Goal: Use online tool/utility: Utilize a website feature to perform a specific function

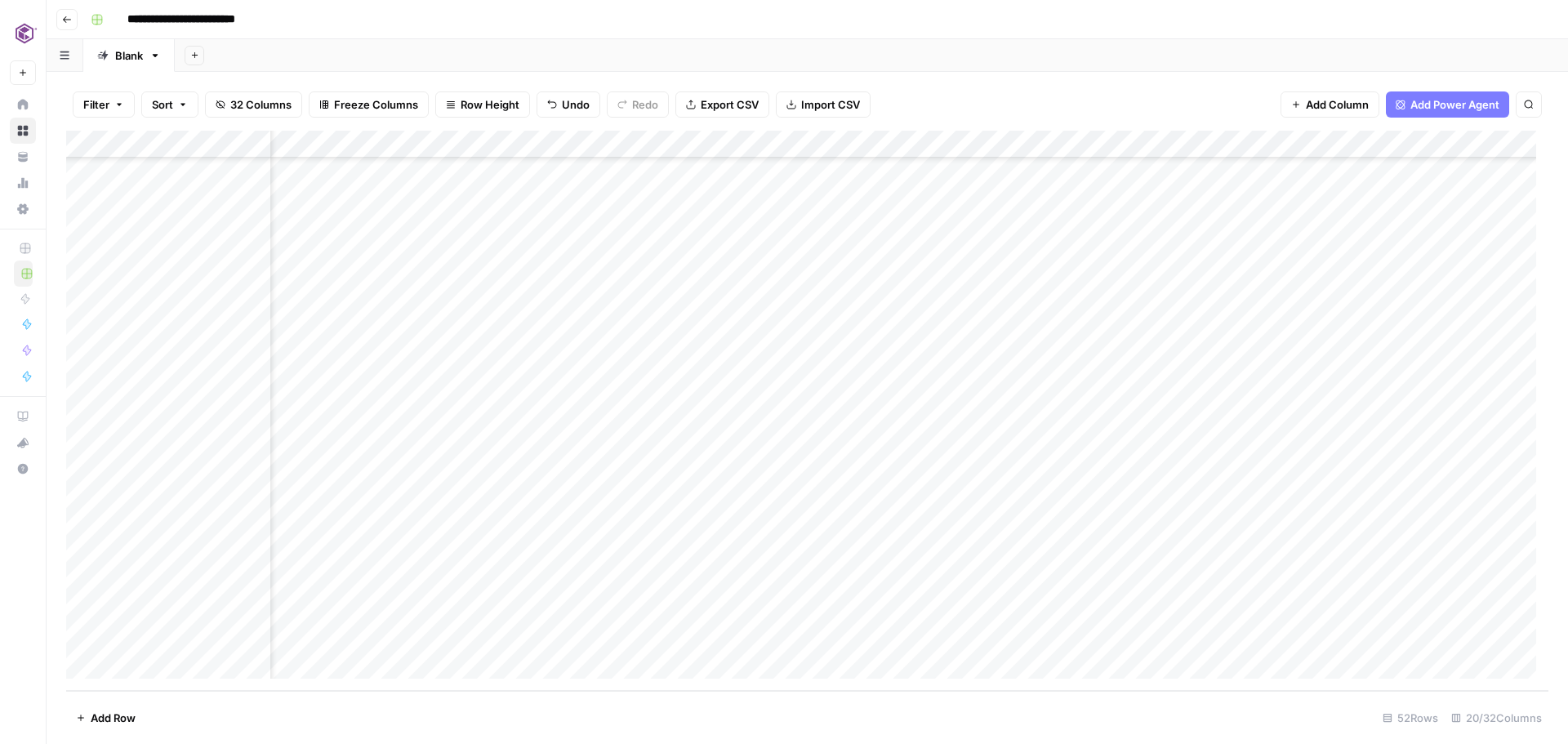
scroll to position [950, 2]
click at [492, 523] on div "Add Column" at bounding box center [807, 411] width 1483 height 560
click at [492, 523] on textarea "**********" at bounding box center [578, 536] width 327 height 39
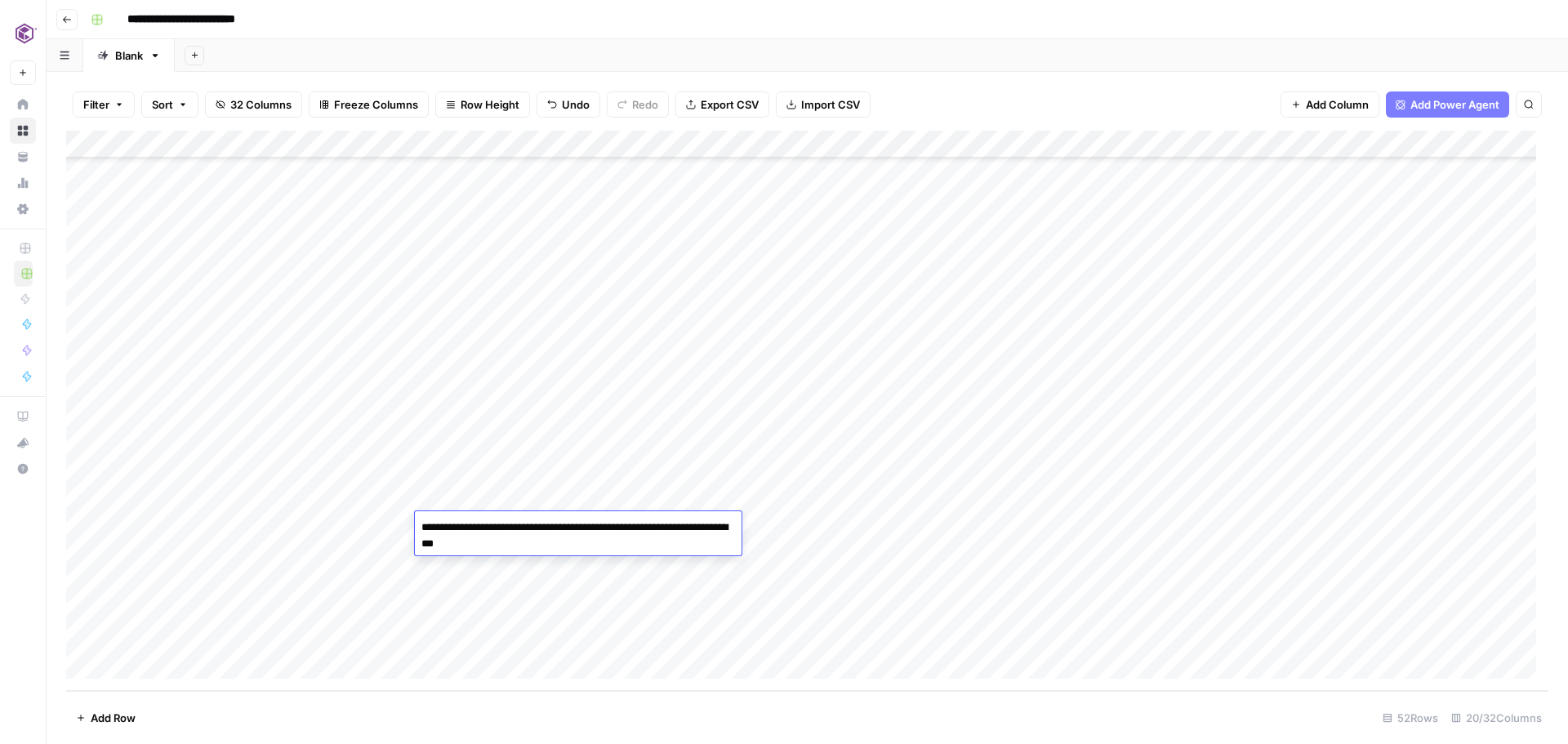
click at [492, 523] on textarea "**********" at bounding box center [578, 536] width 327 height 39
click at [1056, 528] on div "Add Column" at bounding box center [807, 411] width 1483 height 560
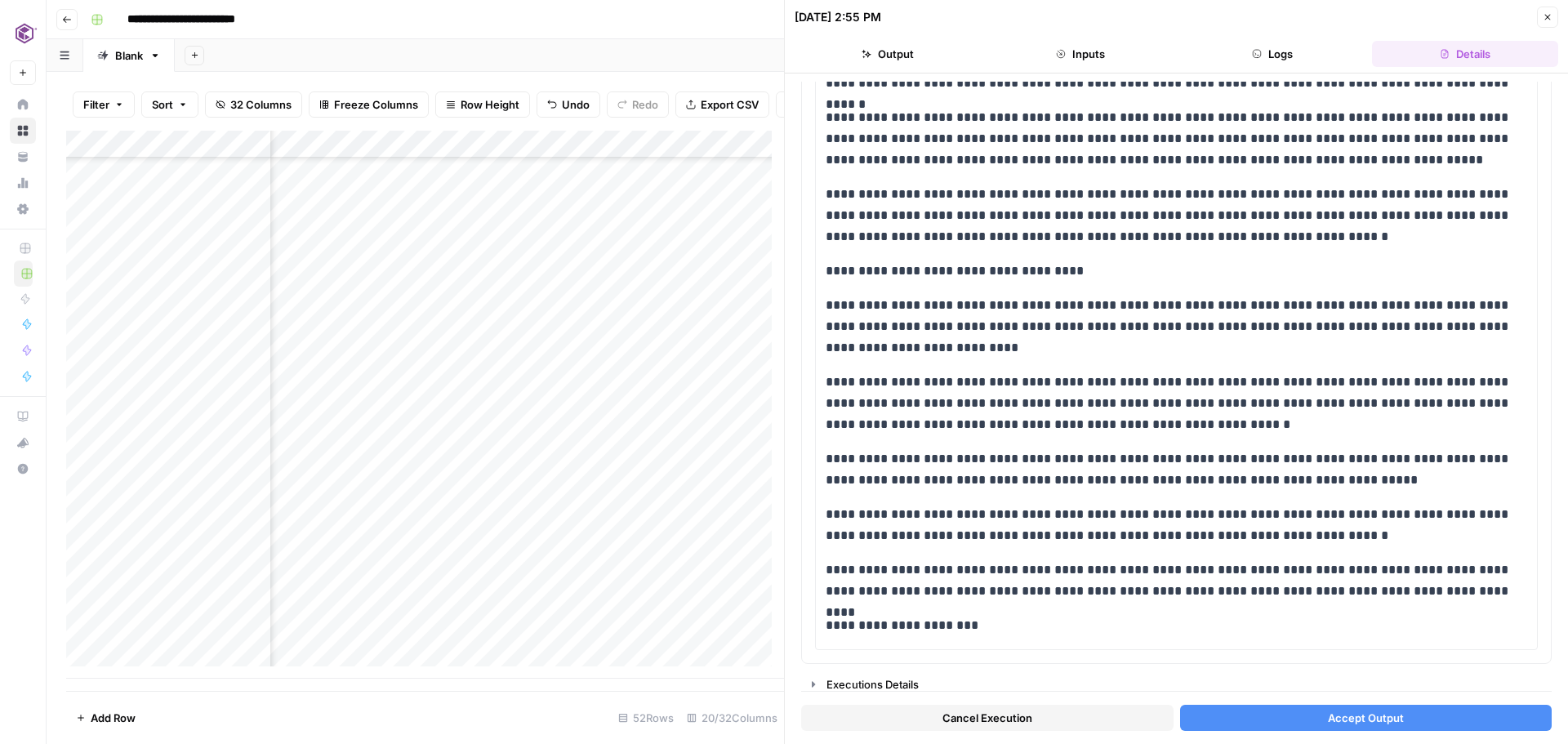
scroll to position [2016, 0]
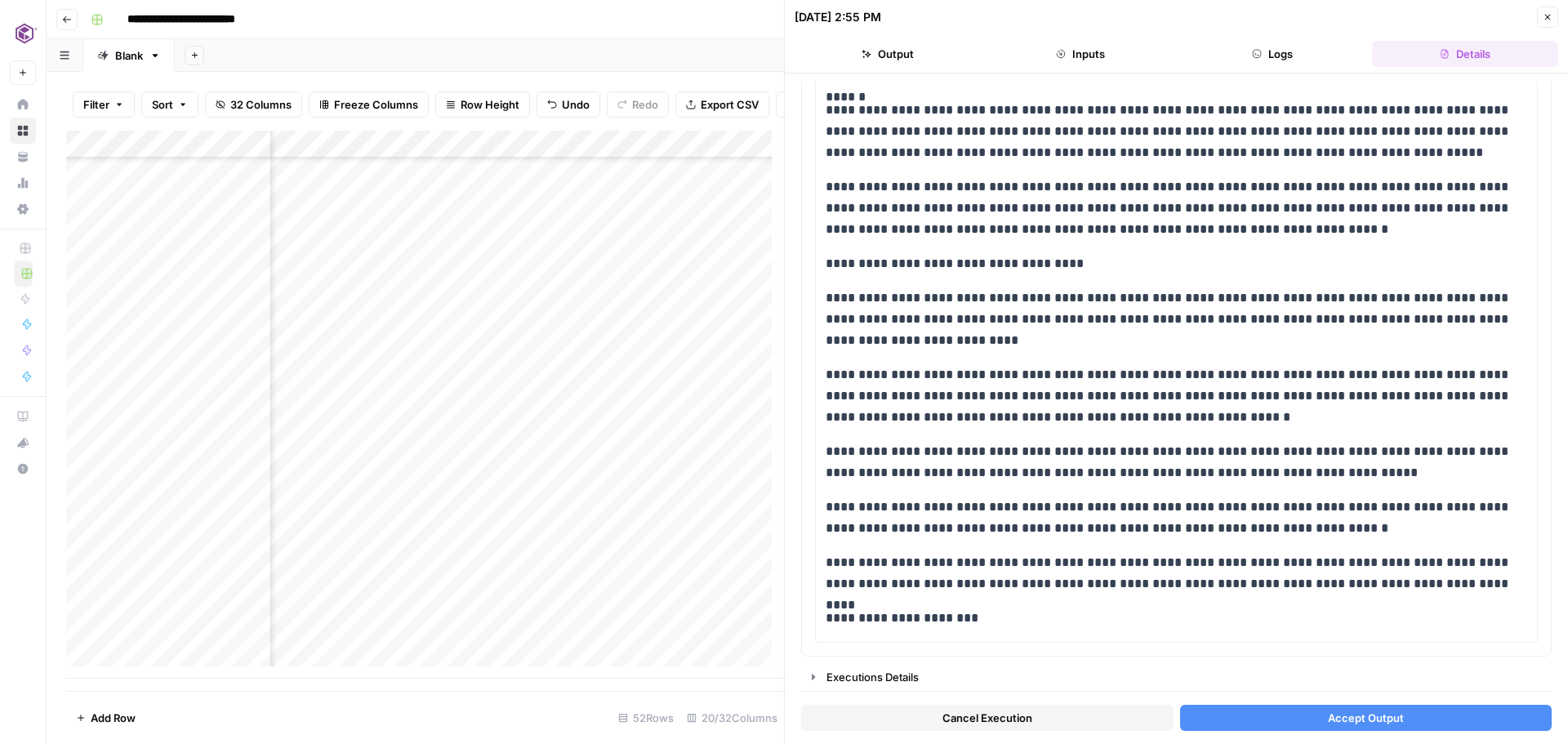
click at [1352, 721] on span "Accept Output" at bounding box center [1366, 719] width 76 height 16
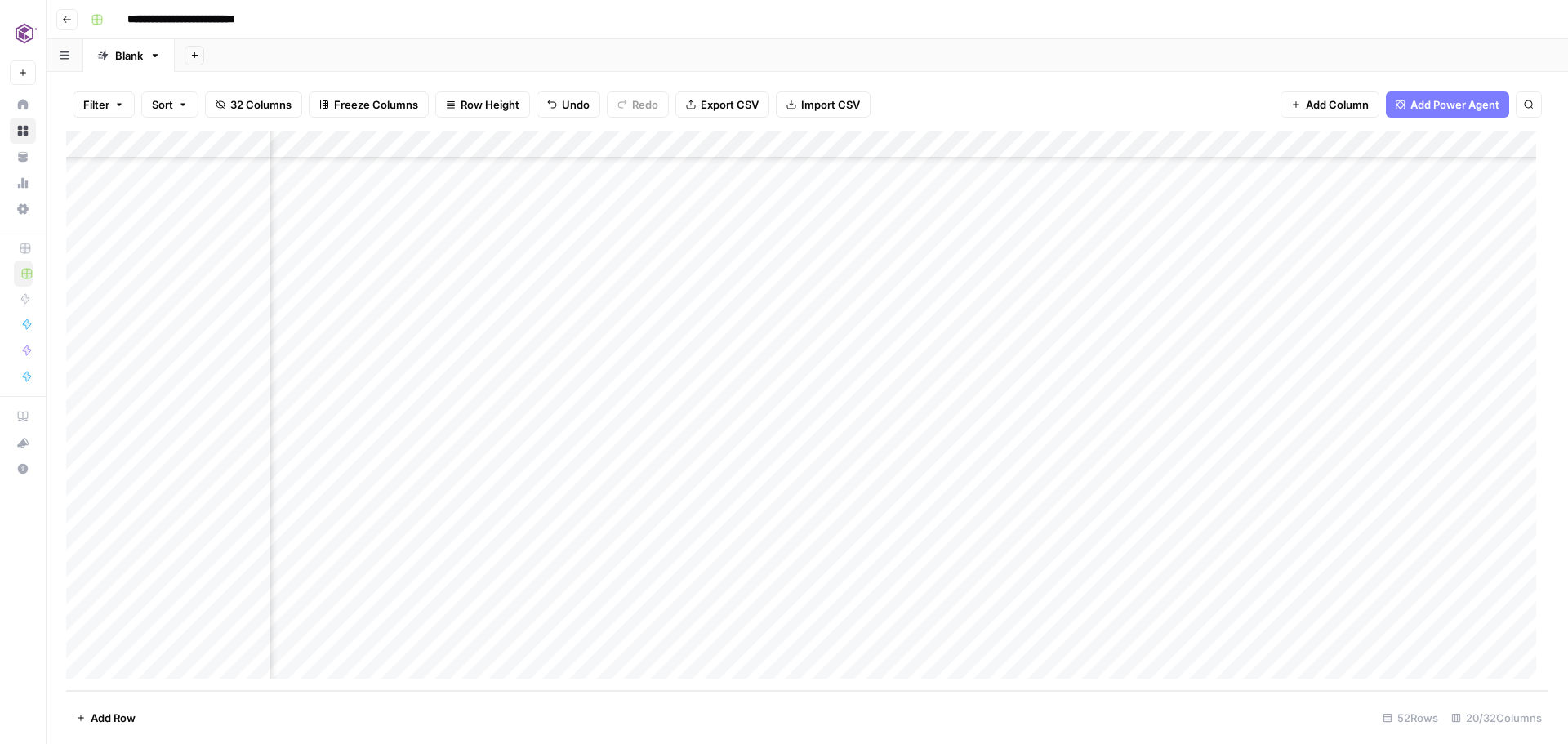
scroll to position [950, 1778]
click at [831, 610] on div "Add Column" at bounding box center [807, 411] width 1483 height 560
click at [835, 640] on div "Add Column" at bounding box center [807, 411] width 1483 height 560
click at [1287, 524] on div "Add Column" at bounding box center [807, 411] width 1483 height 560
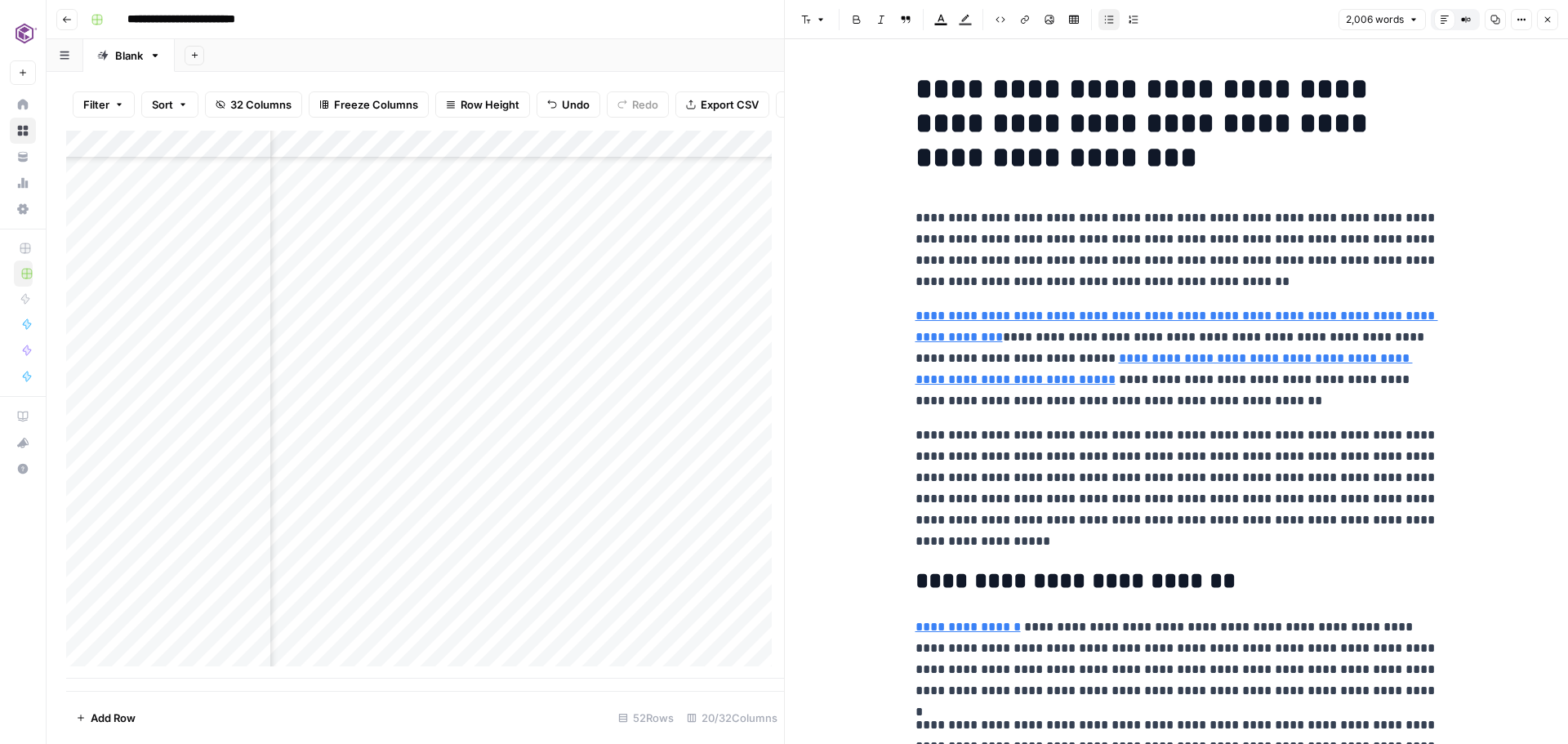
click at [1497, 19] on icon "button" at bounding box center [1495, 19] width 10 height 10
click at [1544, 23] on icon "button" at bounding box center [1547, 19] width 10 height 10
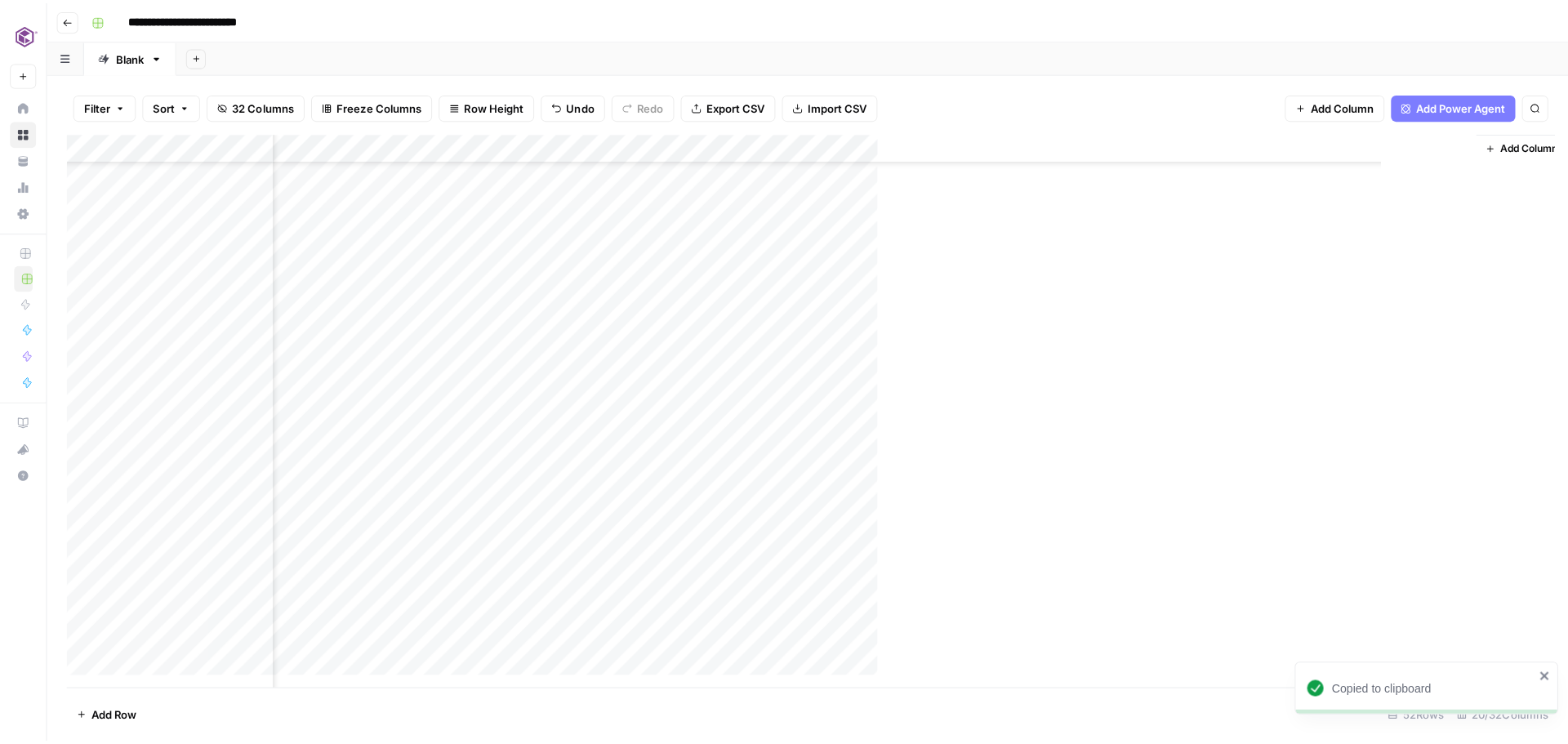
scroll to position [950, 2097]
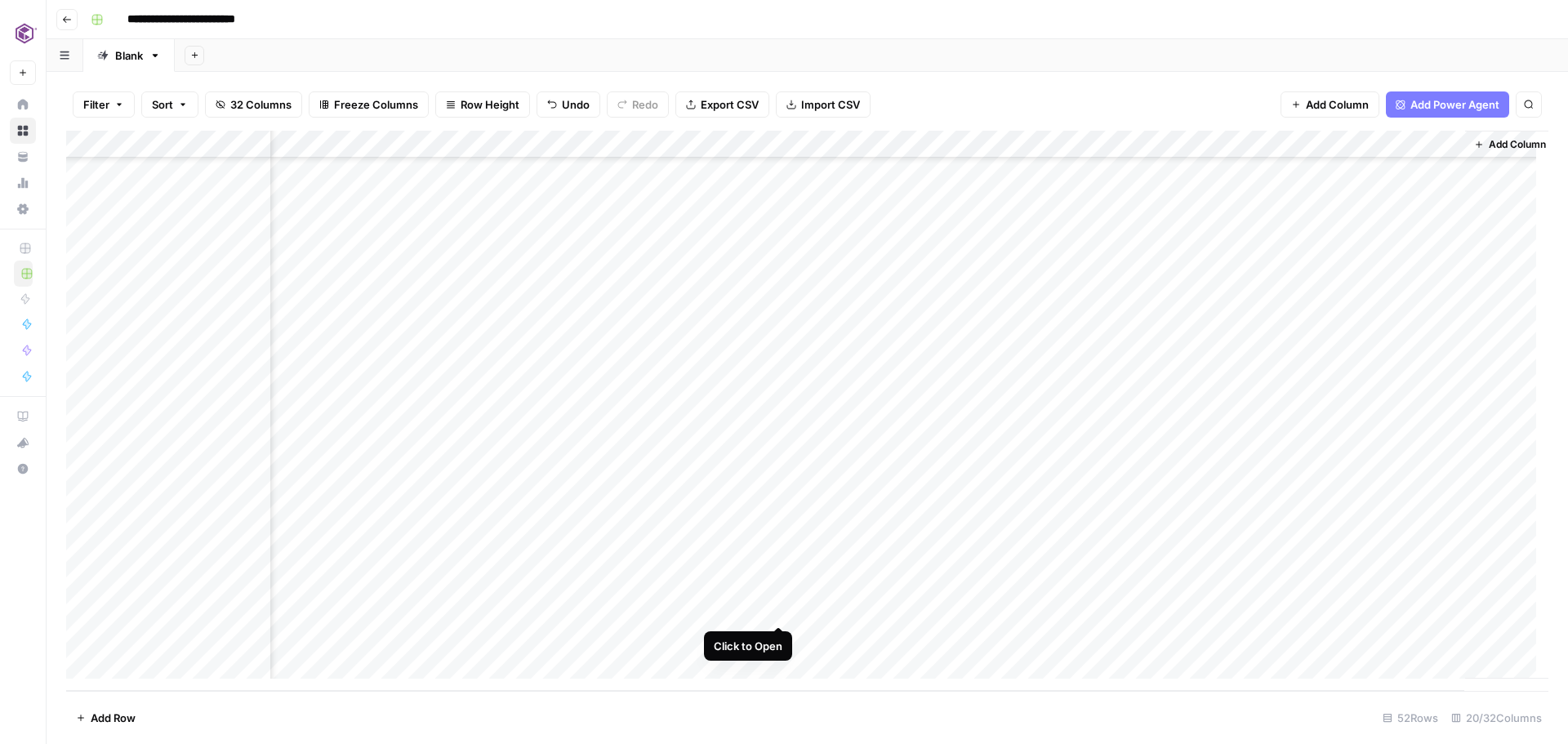
click at [780, 610] on div "Add Column" at bounding box center [807, 411] width 1483 height 560
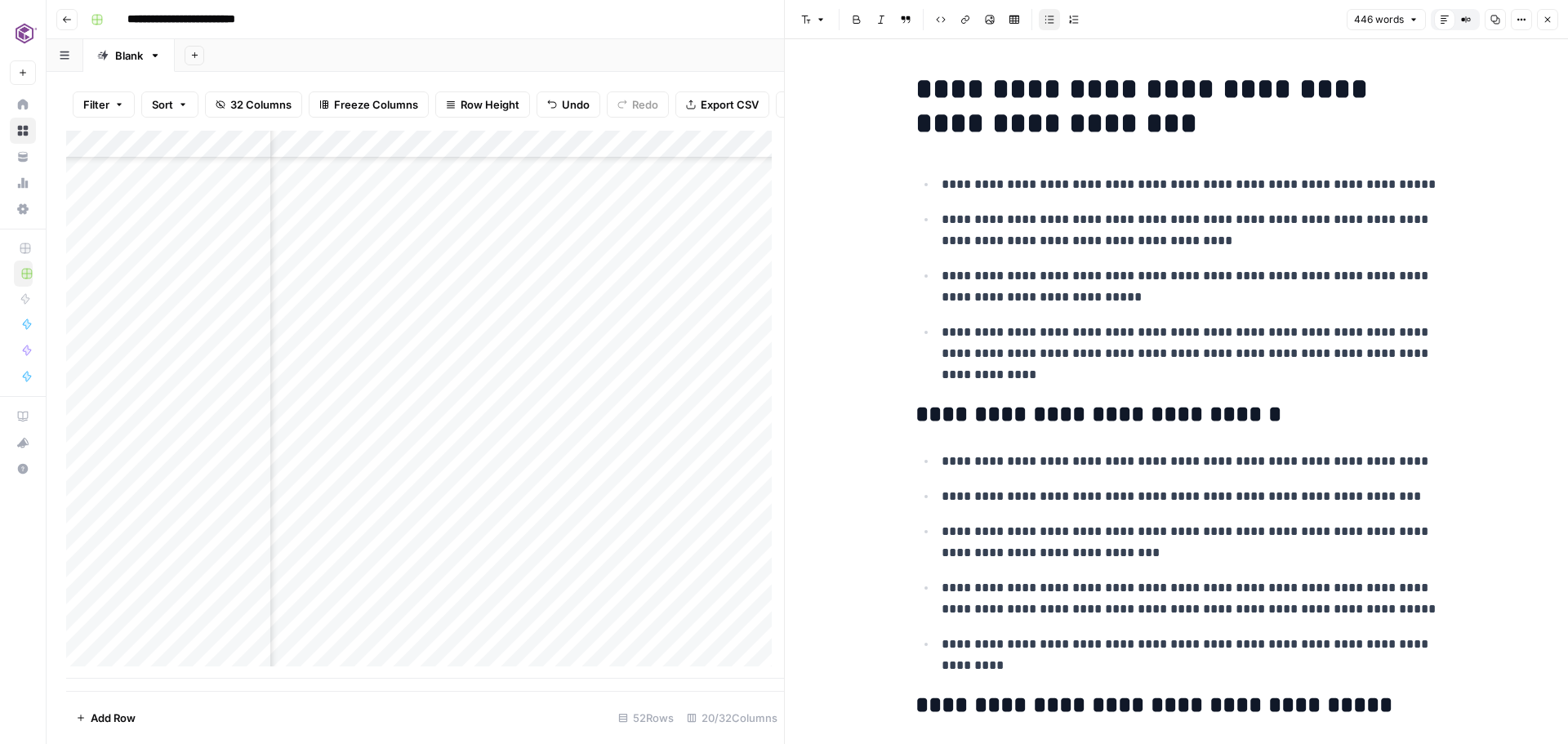
click at [1554, 19] on button "Close" at bounding box center [1547, 19] width 21 height 21
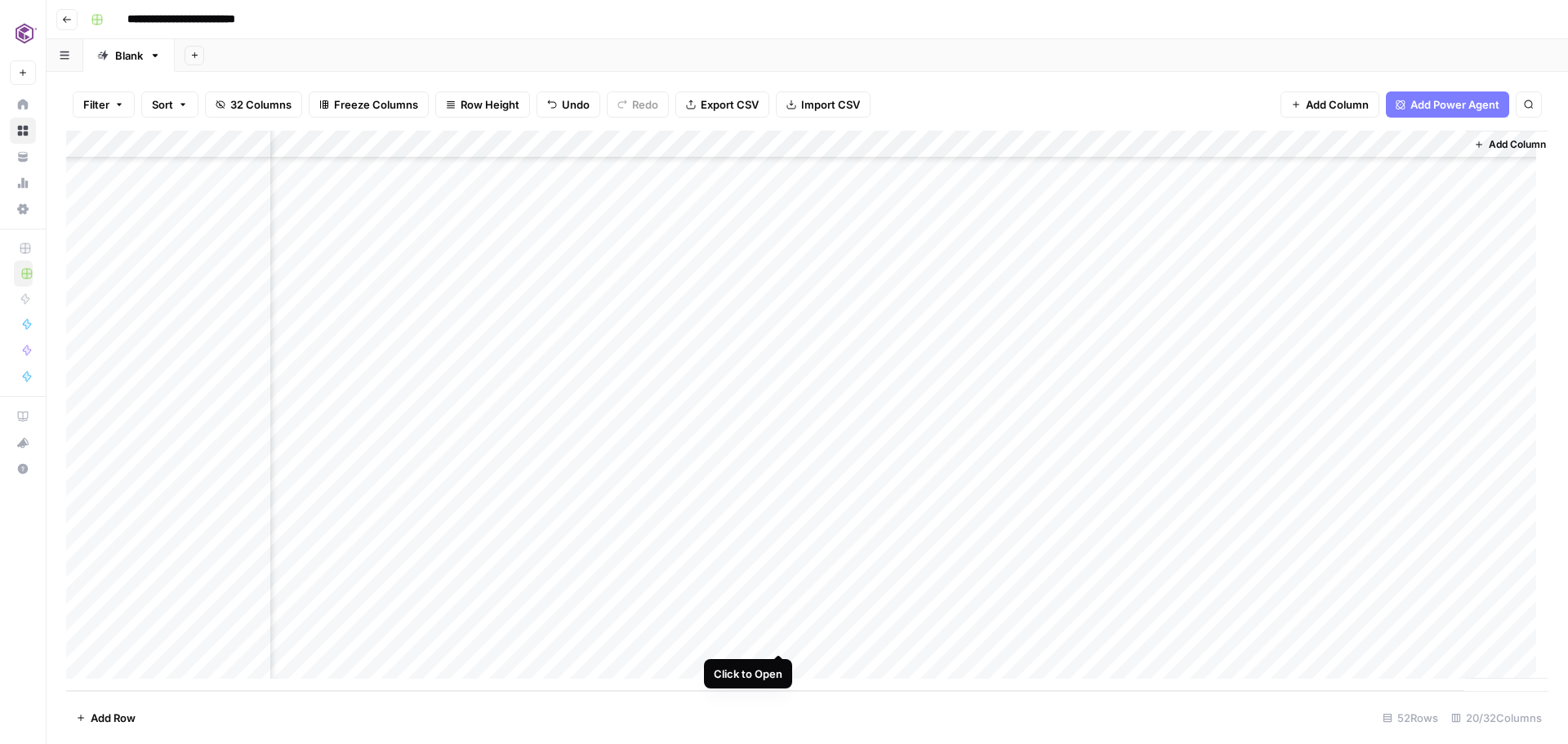
click at [784, 634] on div "Add Column" at bounding box center [807, 411] width 1483 height 560
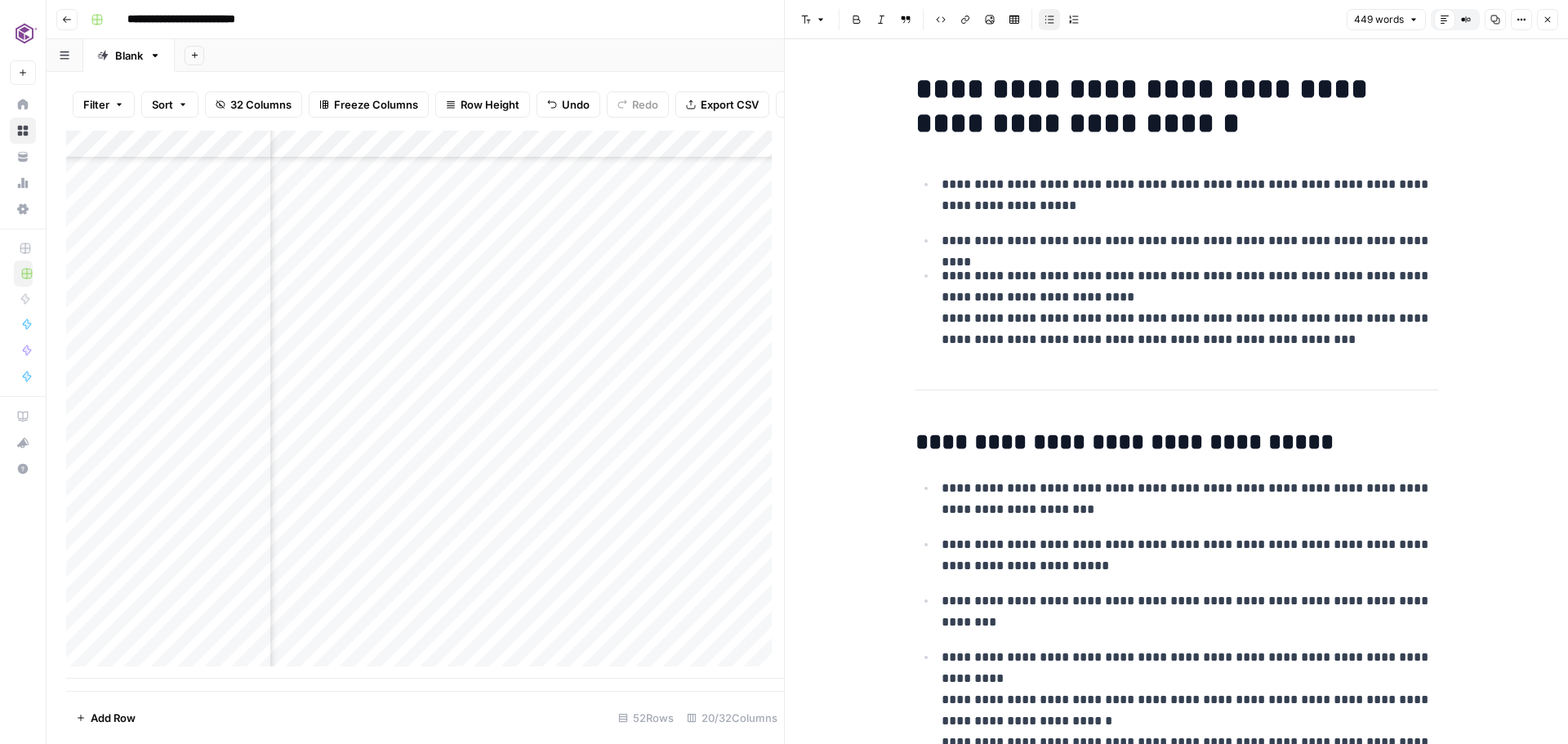
click at [1551, 13] on button "Close" at bounding box center [1547, 19] width 21 height 21
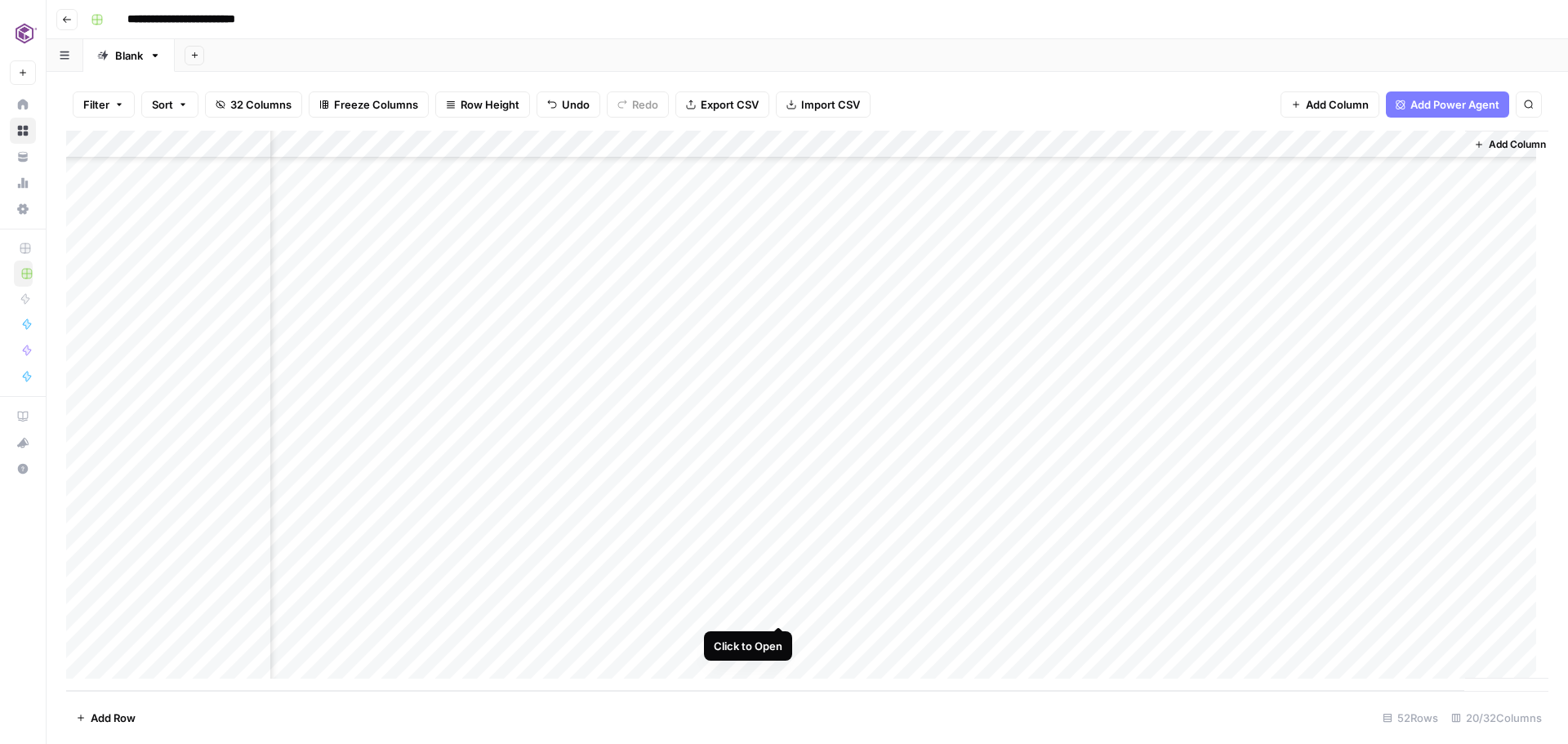
click at [777, 609] on div "Add Column" at bounding box center [807, 411] width 1483 height 560
